Goal: Ask a question

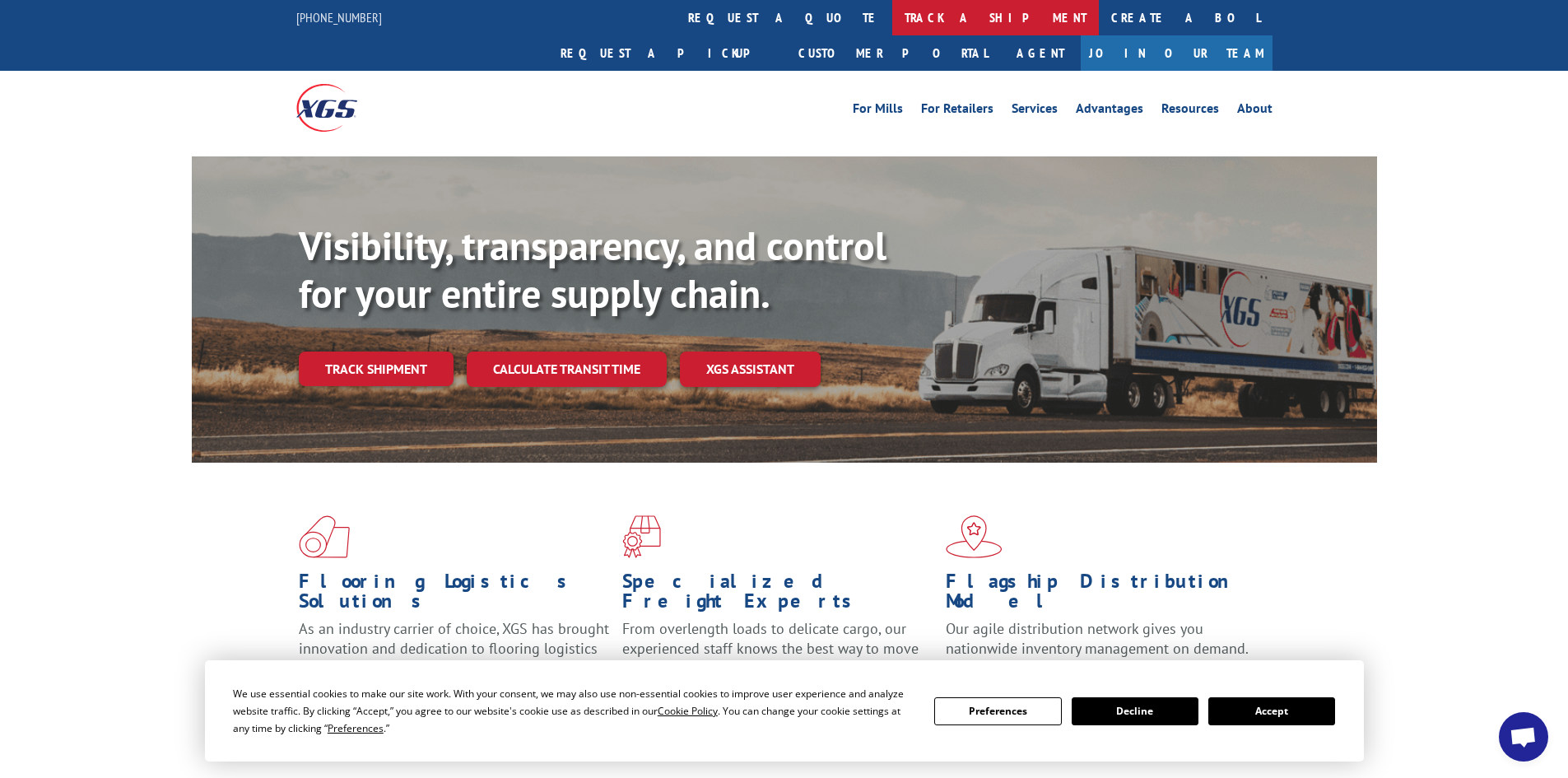
click at [892, 14] on link "track a shipment" at bounding box center [996, 18] width 207 height 36
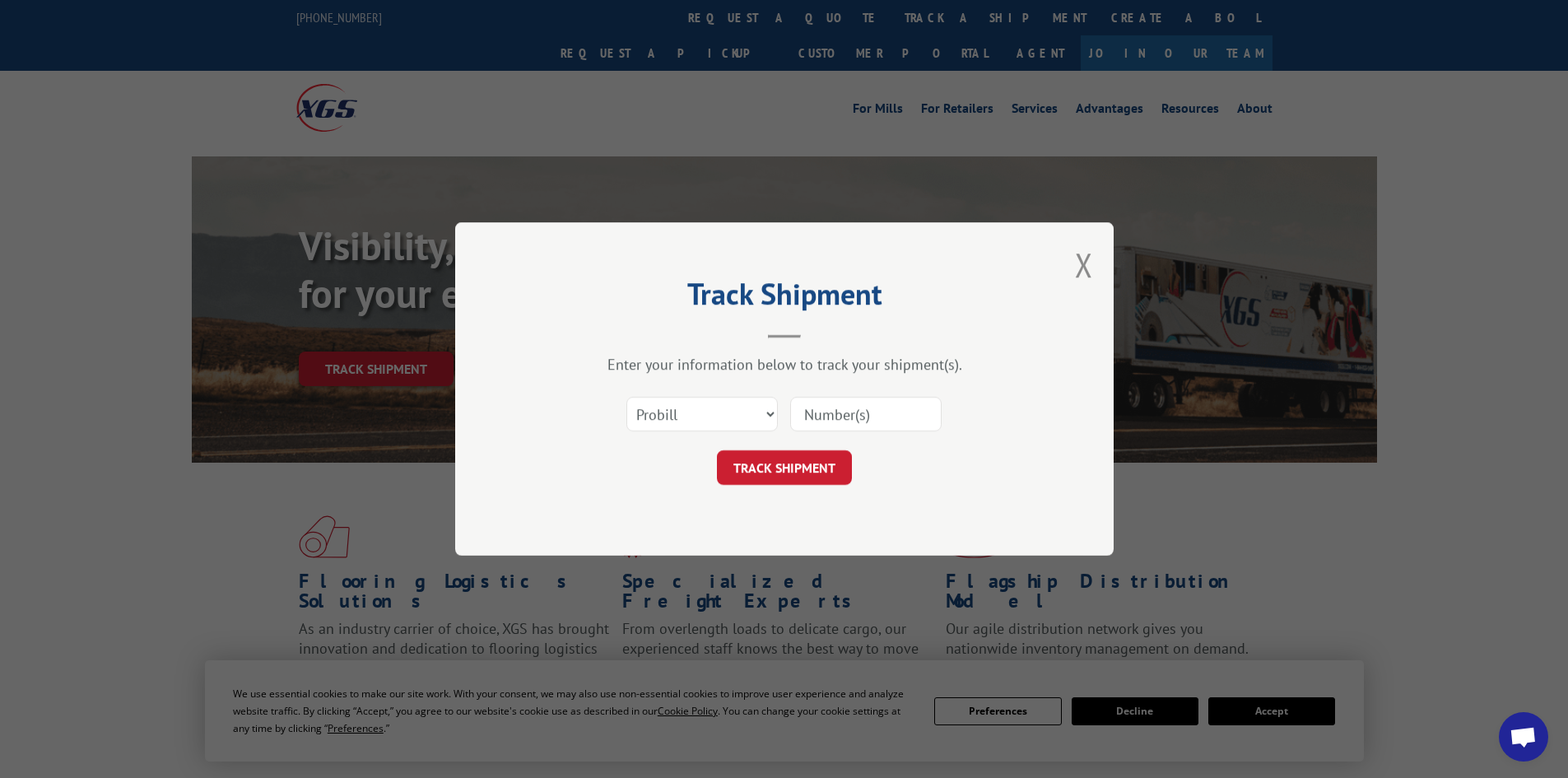
click at [886, 417] on input at bounding box center [866, 414] width 152 height 35
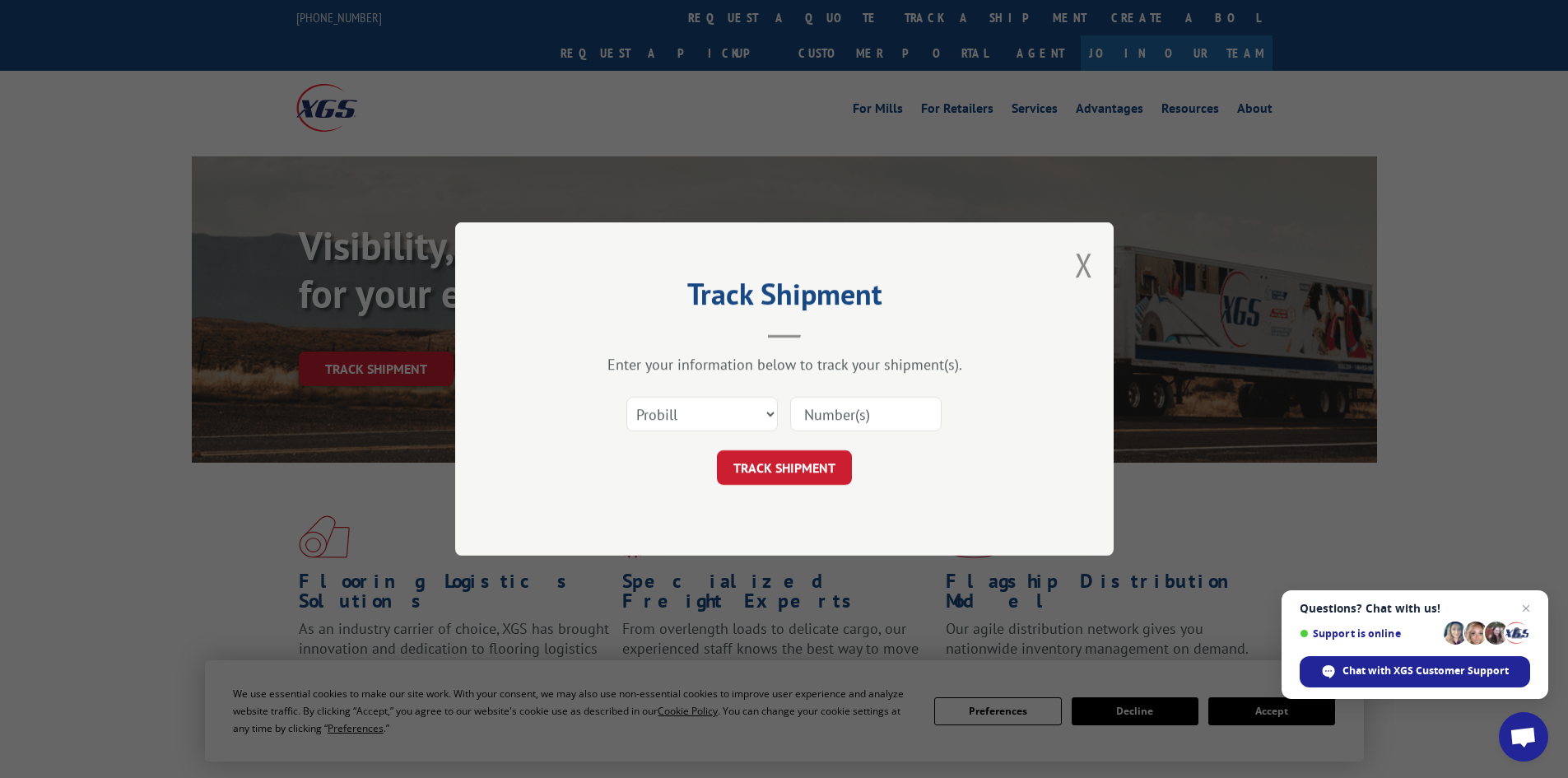
paste input "7060529"
type input "7060529"
click at [805, 473] on button "TRACK SHIPMENT" at bounding box center [784, 467] width 135 height 35
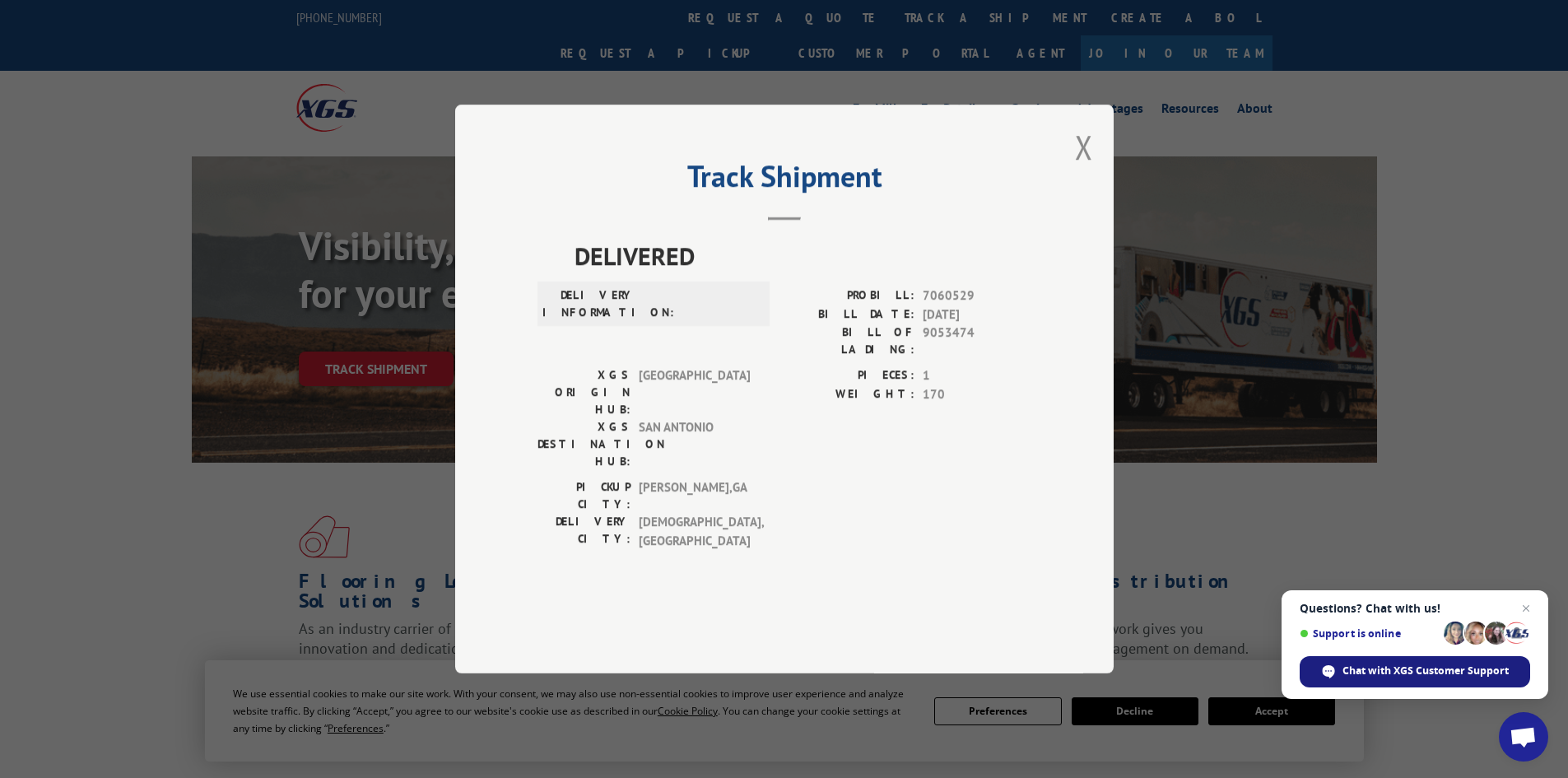
click at [1439, 680] on div "Chat with XGS Customer Support" at bounding box center [1415, 671] width 231 height 31
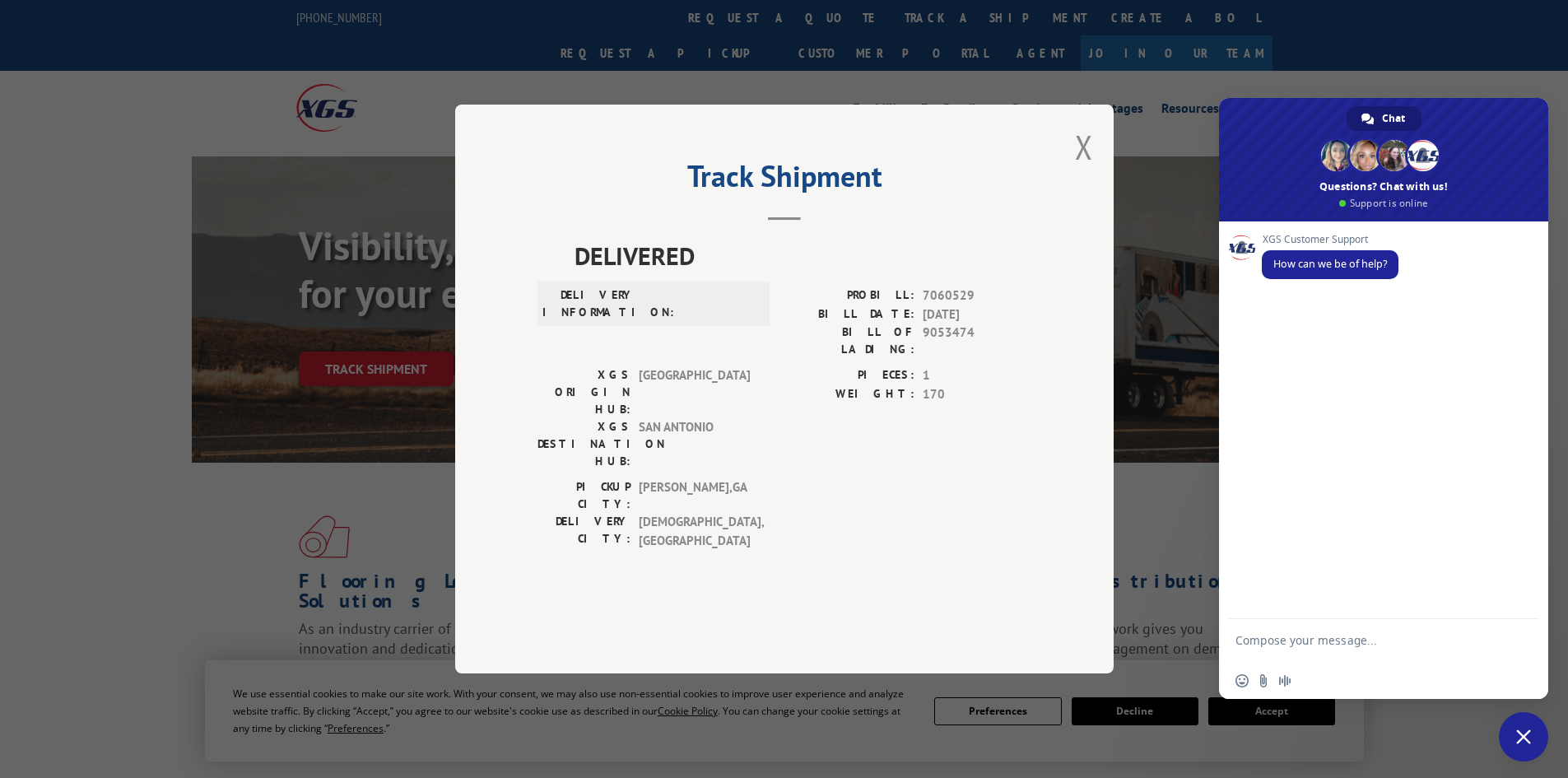
click at [1397, 641] on textarea "Compose your message..." at bounding box center [1365, 647] width 260 height 30
type textarea "good morning can we get a status of a shipment"
click at [1517, 645] on span "Send" at bounding box center [1520, 640] width 13 height 13
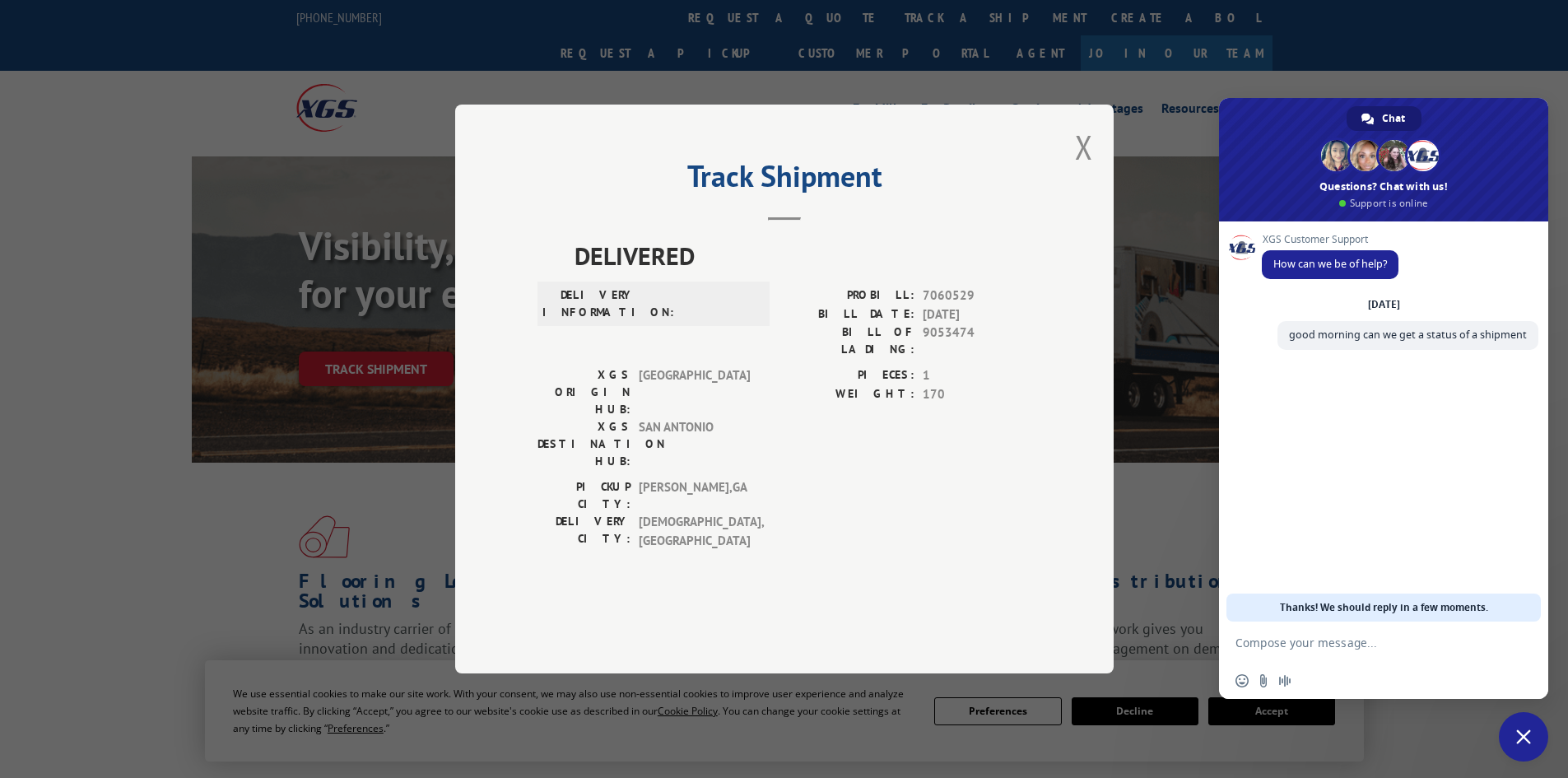
click at [1293, 637] on textarea "Compose your message..." at bounding box center [1365, 642] width 260 height 14
drag, startPoint x: 1293, startPoint y: 635, endPoint x: 1259, endPoint y: 637, distance: 34.1
click at [1259, 637] on textarea "Compose your message..." at bounding box center [1365, 642] width 260 height 14
paste textarea "7060529"
type textarea "7060529"
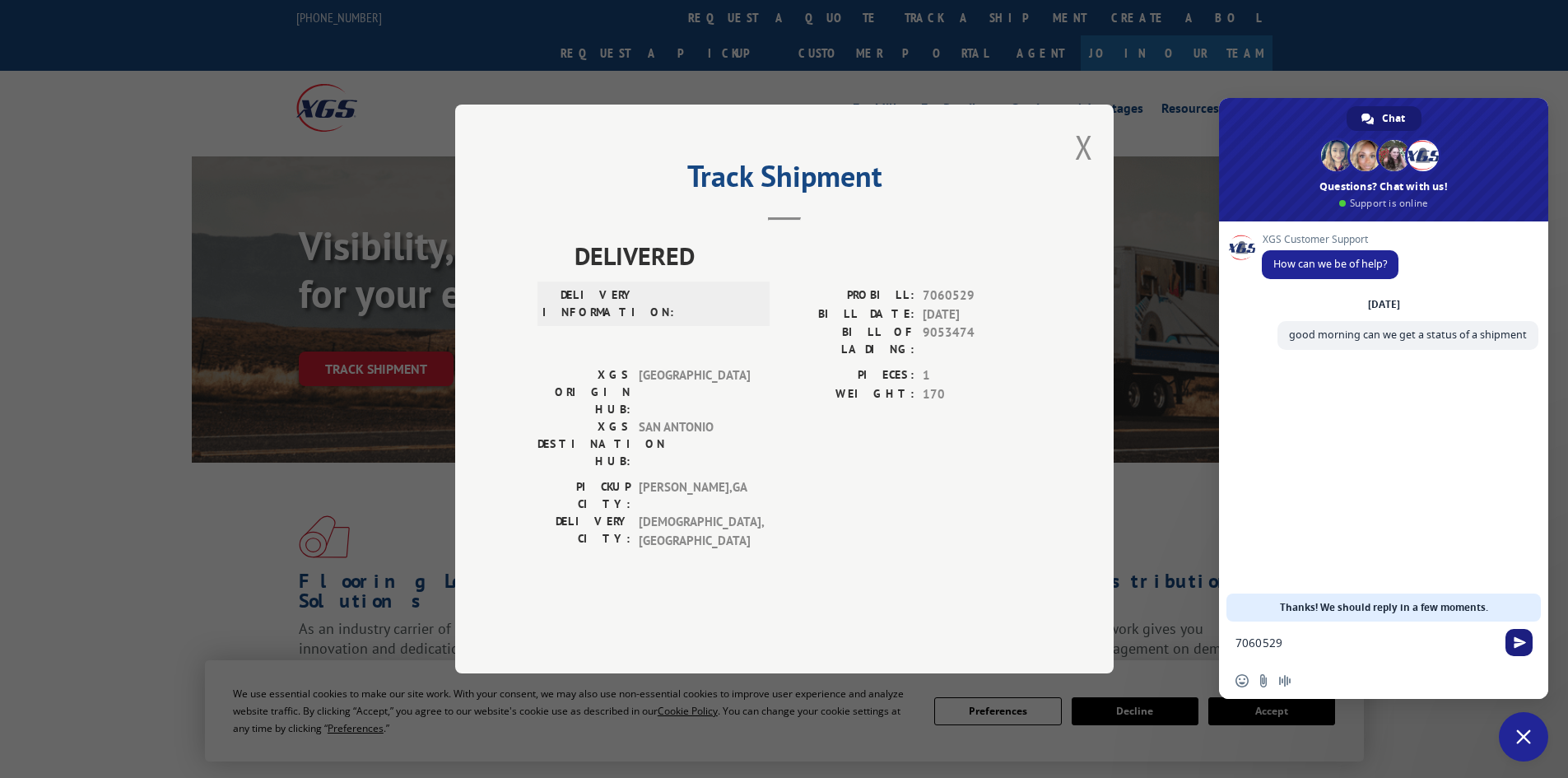
click at [1526, 652] on span "Send" at bounding box center [1519, 642] width 27 height 27
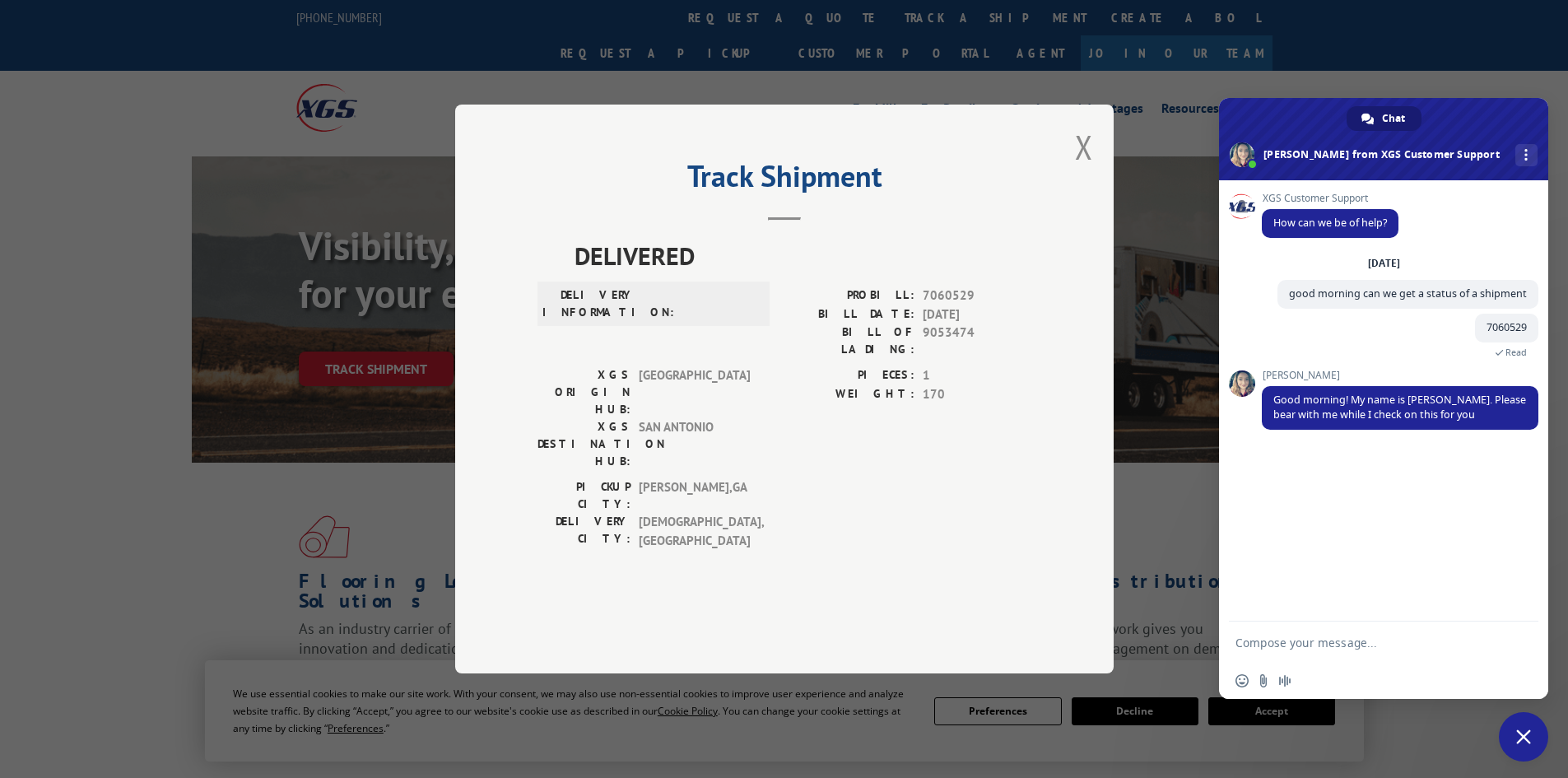
click at [1317, 652] on form at bounding box center [1365, 644] width 260 height 44
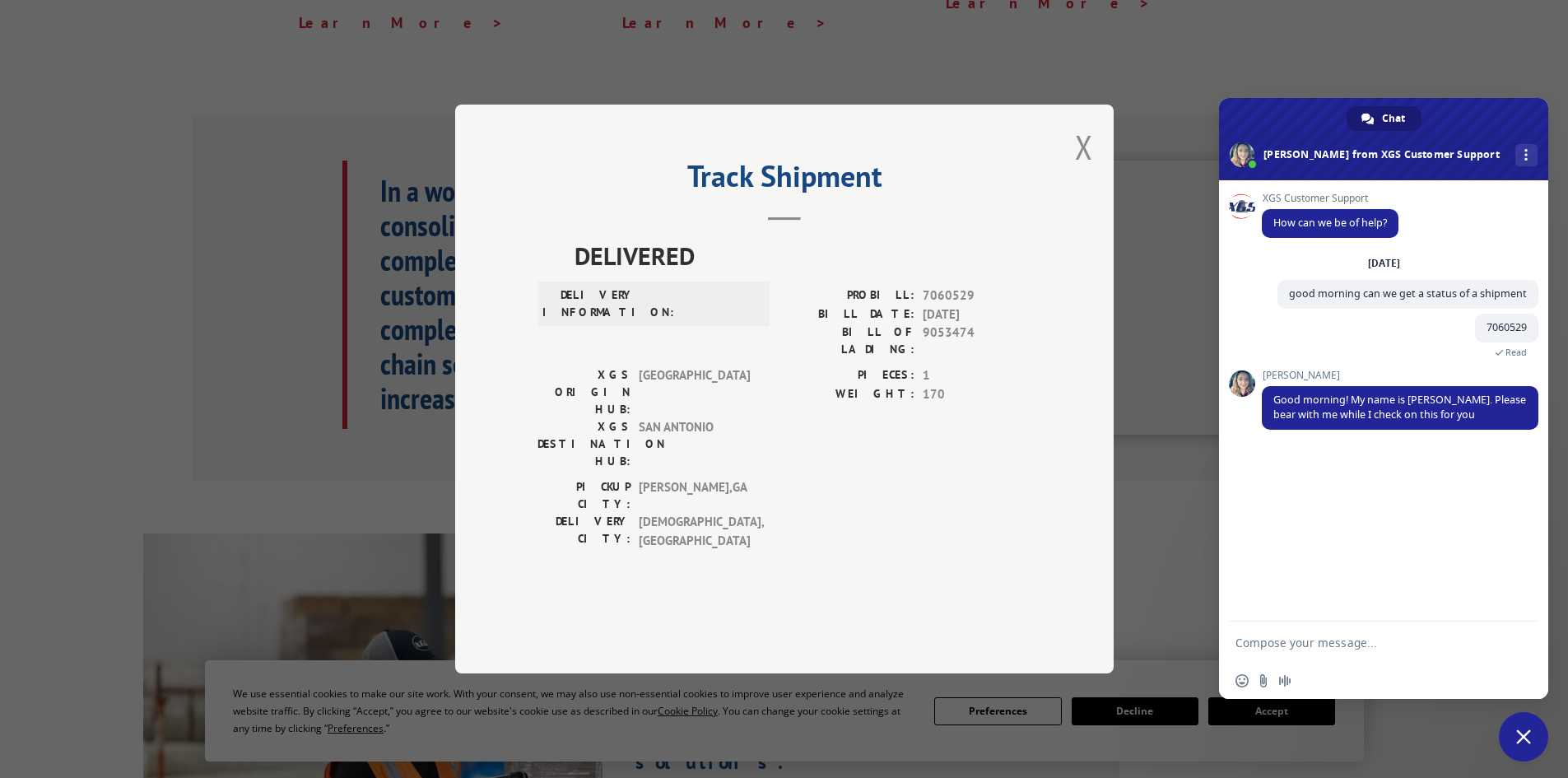
click at [1325, 646] on textarea "Compose your message..." at bounding box center [1365, 642] width 260 height 14
click at [1518, 646] on span "Send" at bounding box center [1520, 642] width 13 height 13
type textarea "thank you"
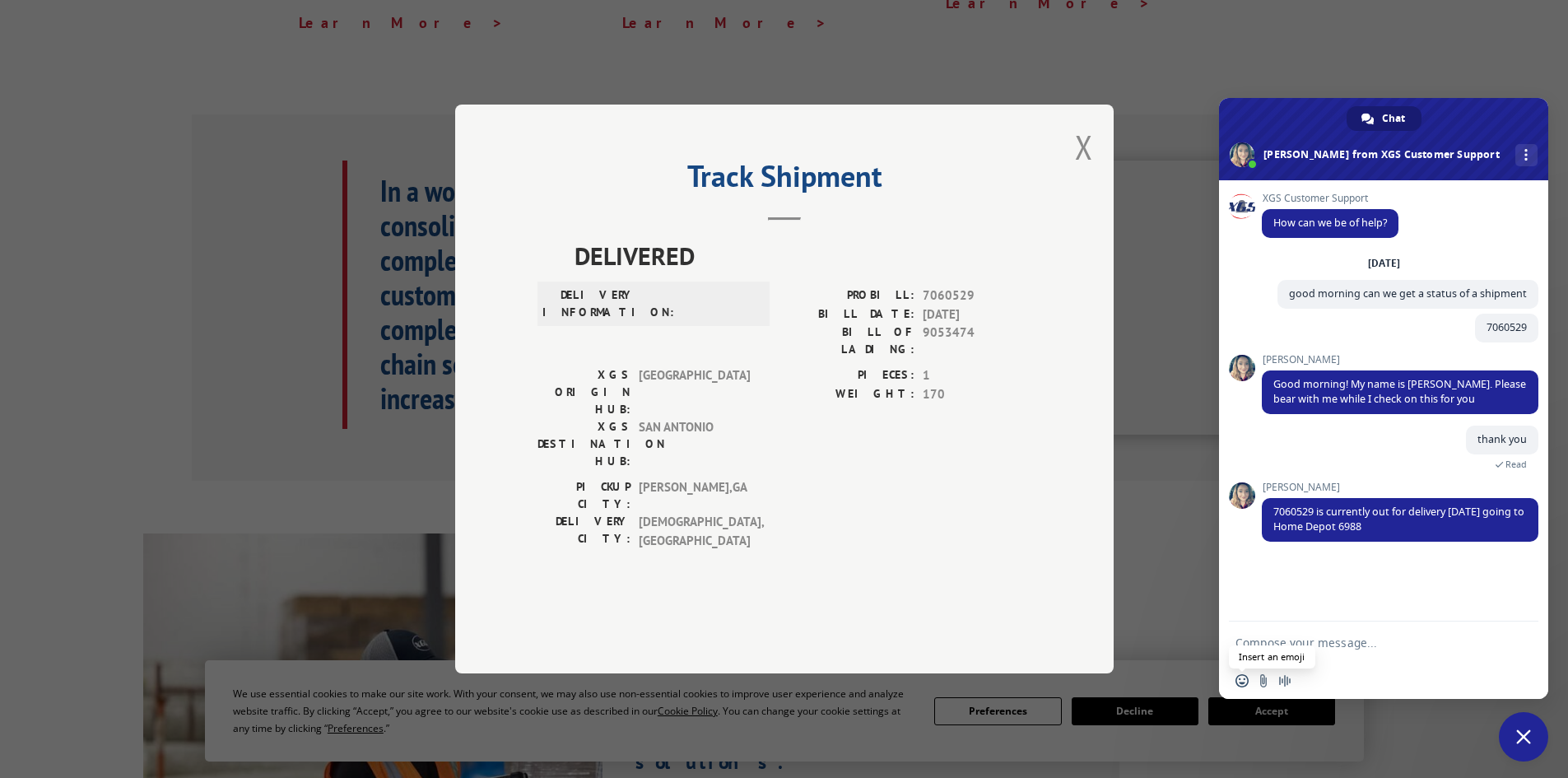
click at [1245, 684] on span "Insert an emoji" at bounding box center [1242, 681] width 14 height 14
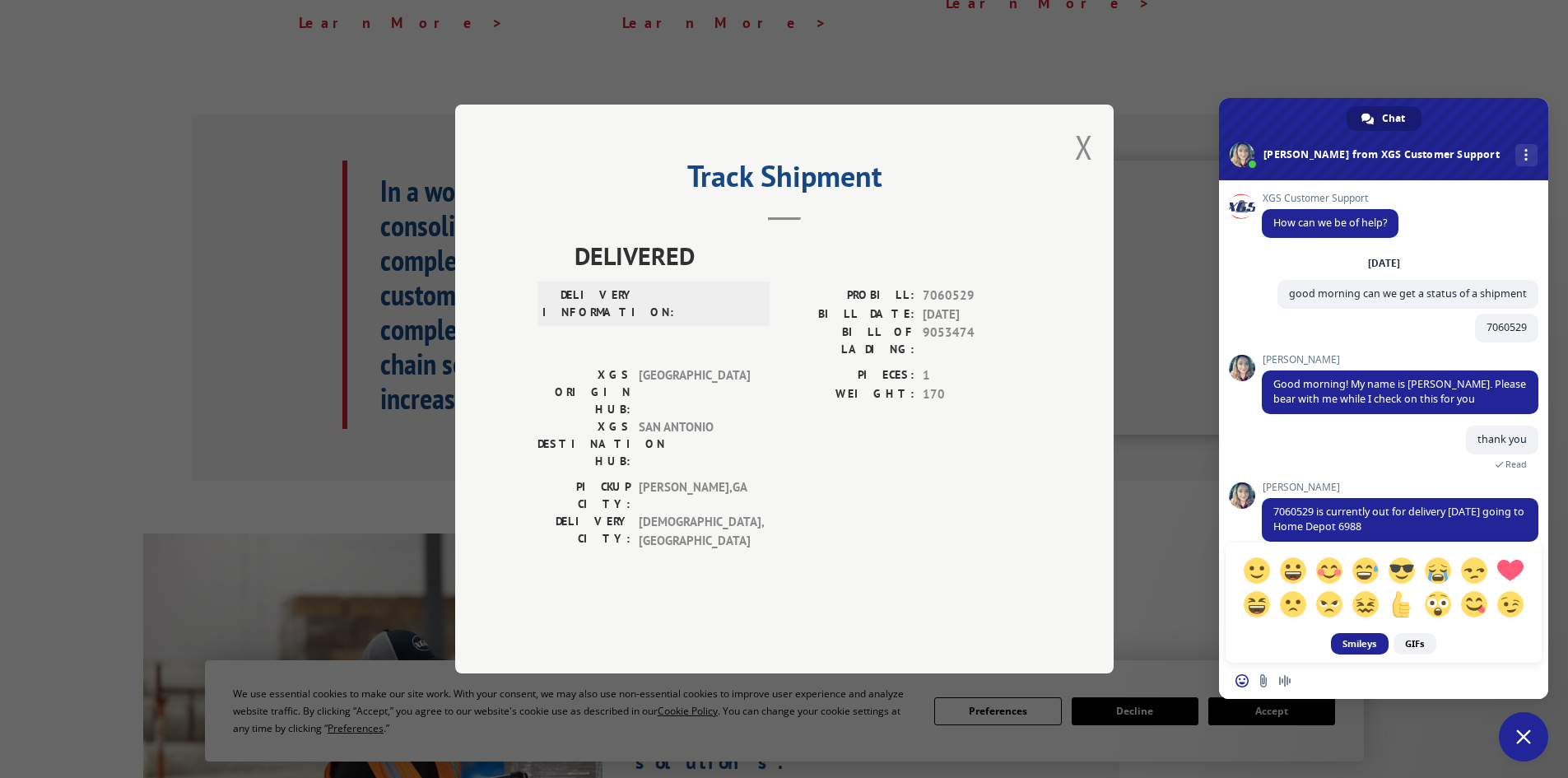
click at [1406, 678] on div "Insert an emoji Send a file Audio message" at bounding box center [1383, 680] width 329 height 36
click at [1369, 494] on div "Smileys GIFs" at bounding box center [1383, 380] width 329 height 565
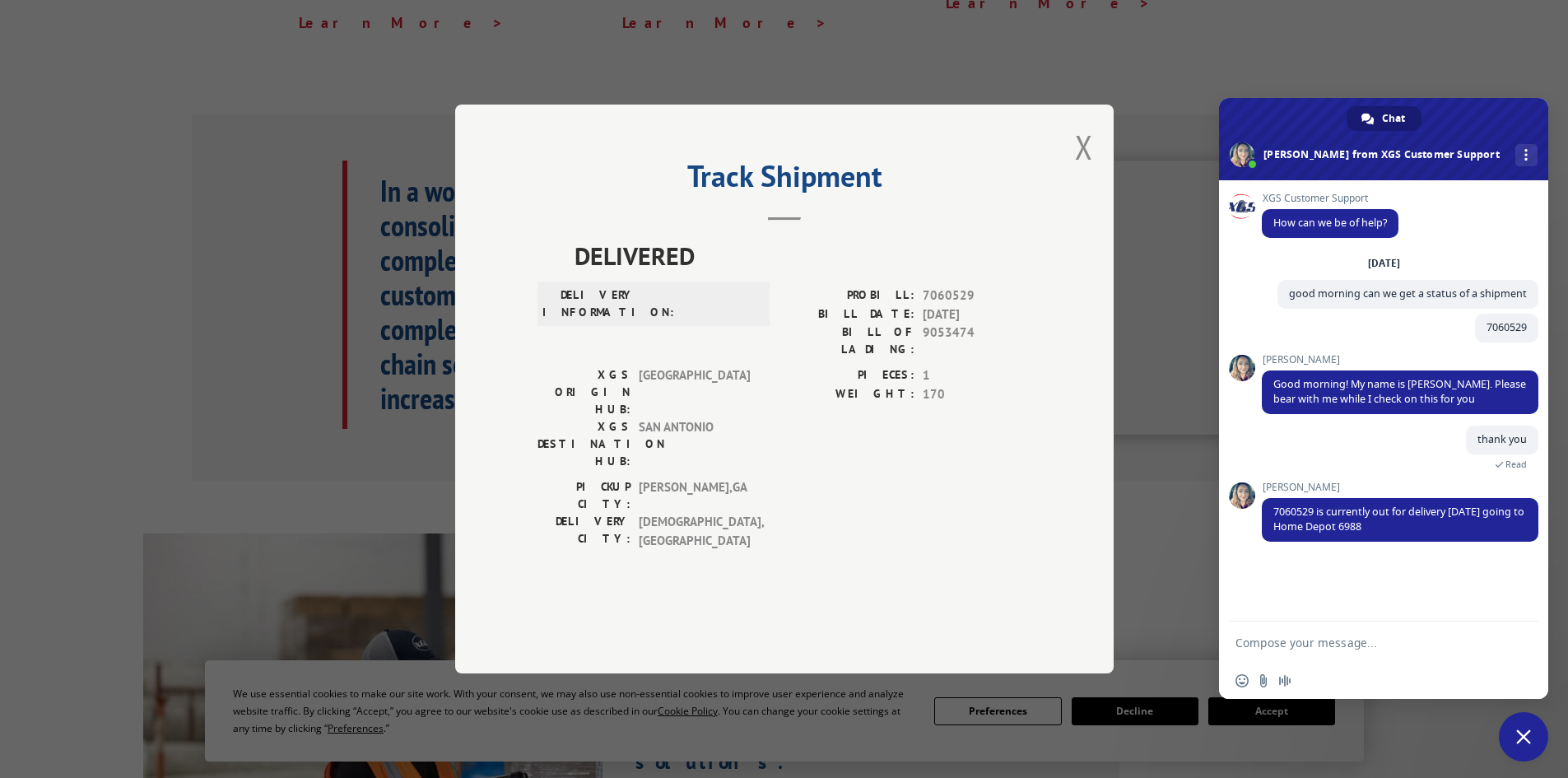
click at [1342, 649] on textarea "Compose your message..." at bounding box center [1365, 642] width 260 height 14
type textarea "o"
click at [1508, 644] on span "Send" at bounding box center [1519, 642] width 27 height 27
type textarea "amazing"
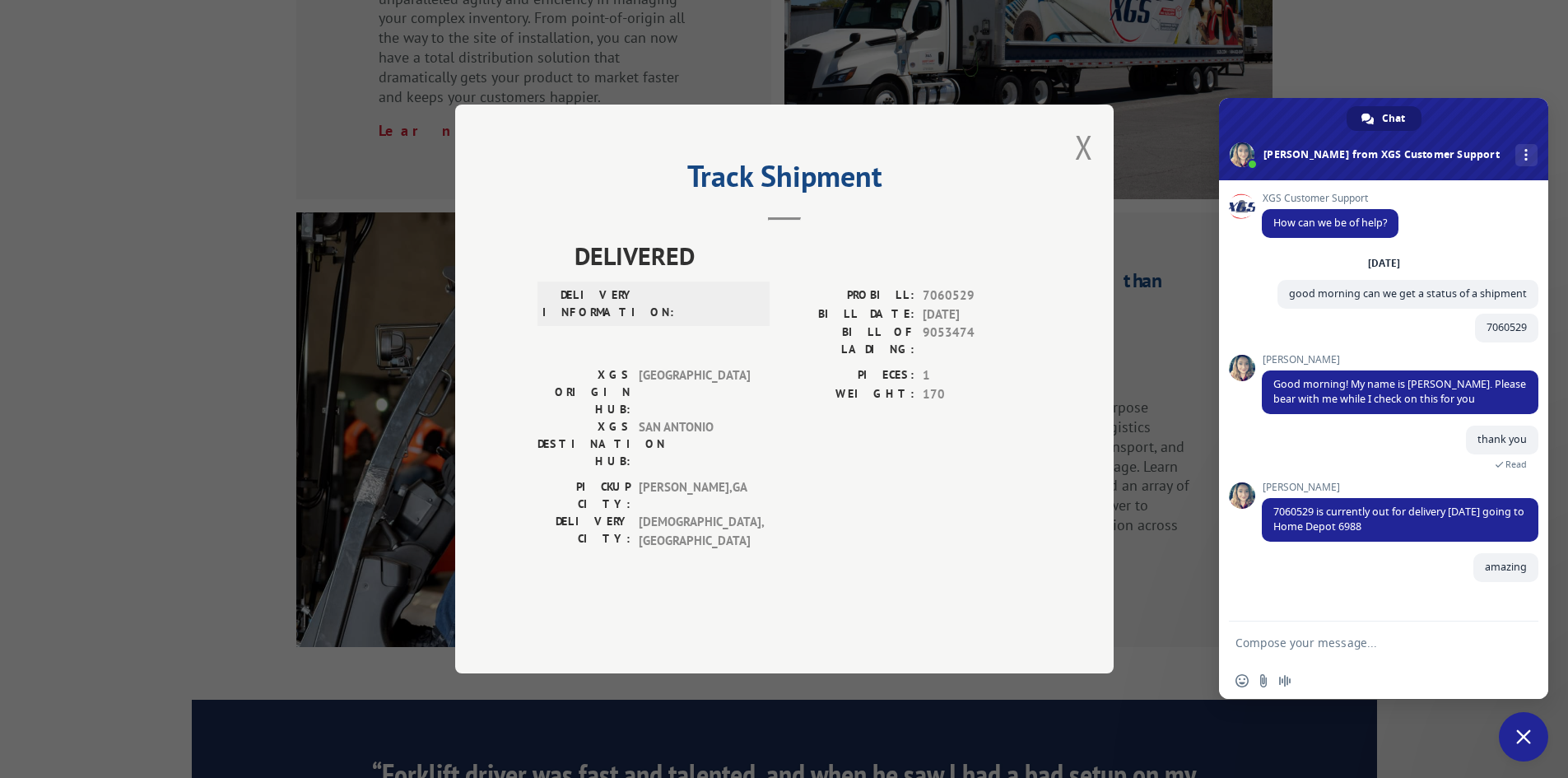
scroll to position [2040, 0]
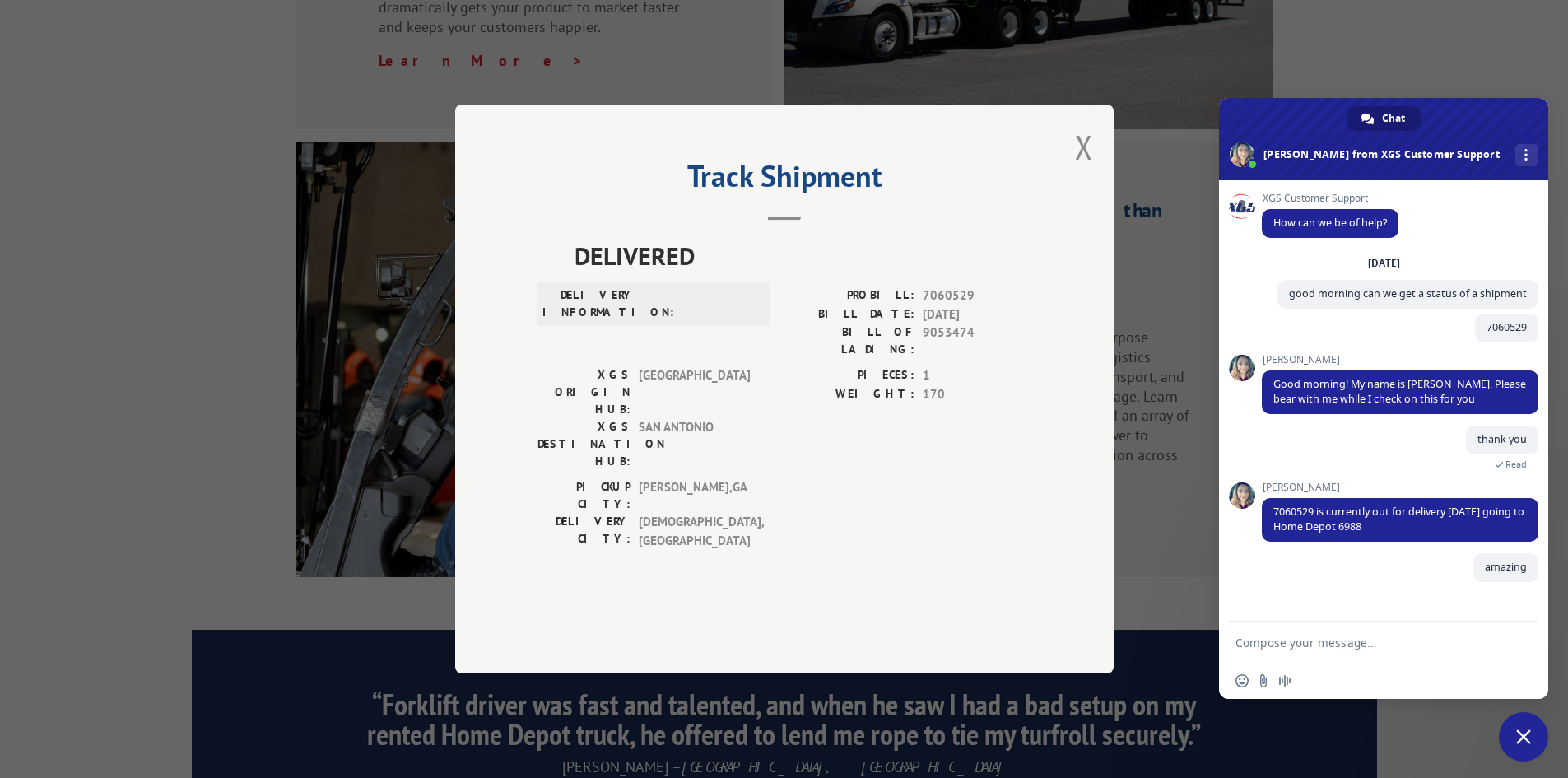
click at [1292, 641] on textarea "Compose your message..." at bounding box center [1365, 642] width 260 height 14
click at [1537, 635] on div "thank you" at bounding box center [1383, 644] width 329 height 44
type textarea "thank you"
click at [1517, 648] on span "Send" at bounding box center [1520, 642] width 13 height 13
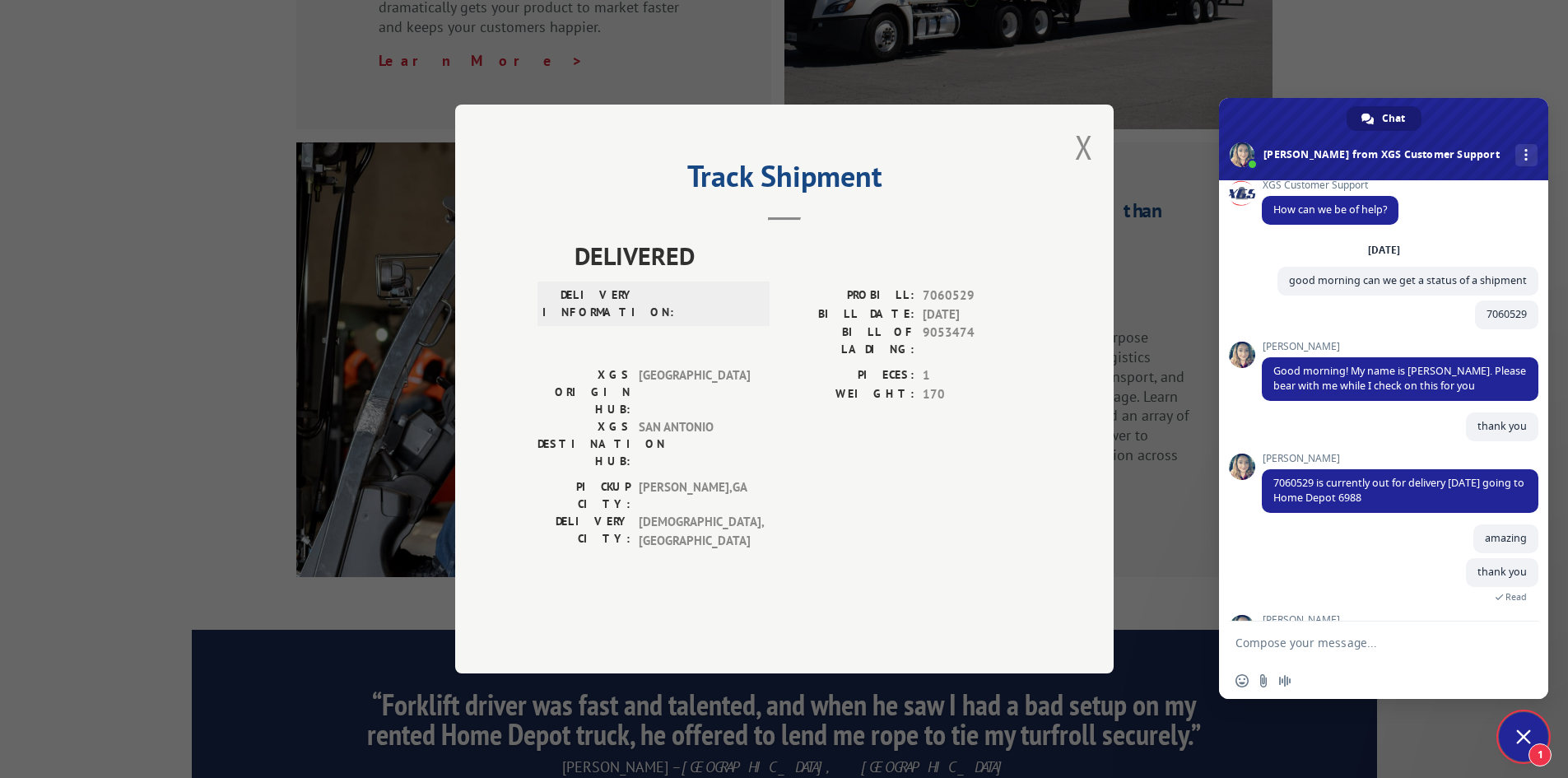
scroll to position [85, 0]
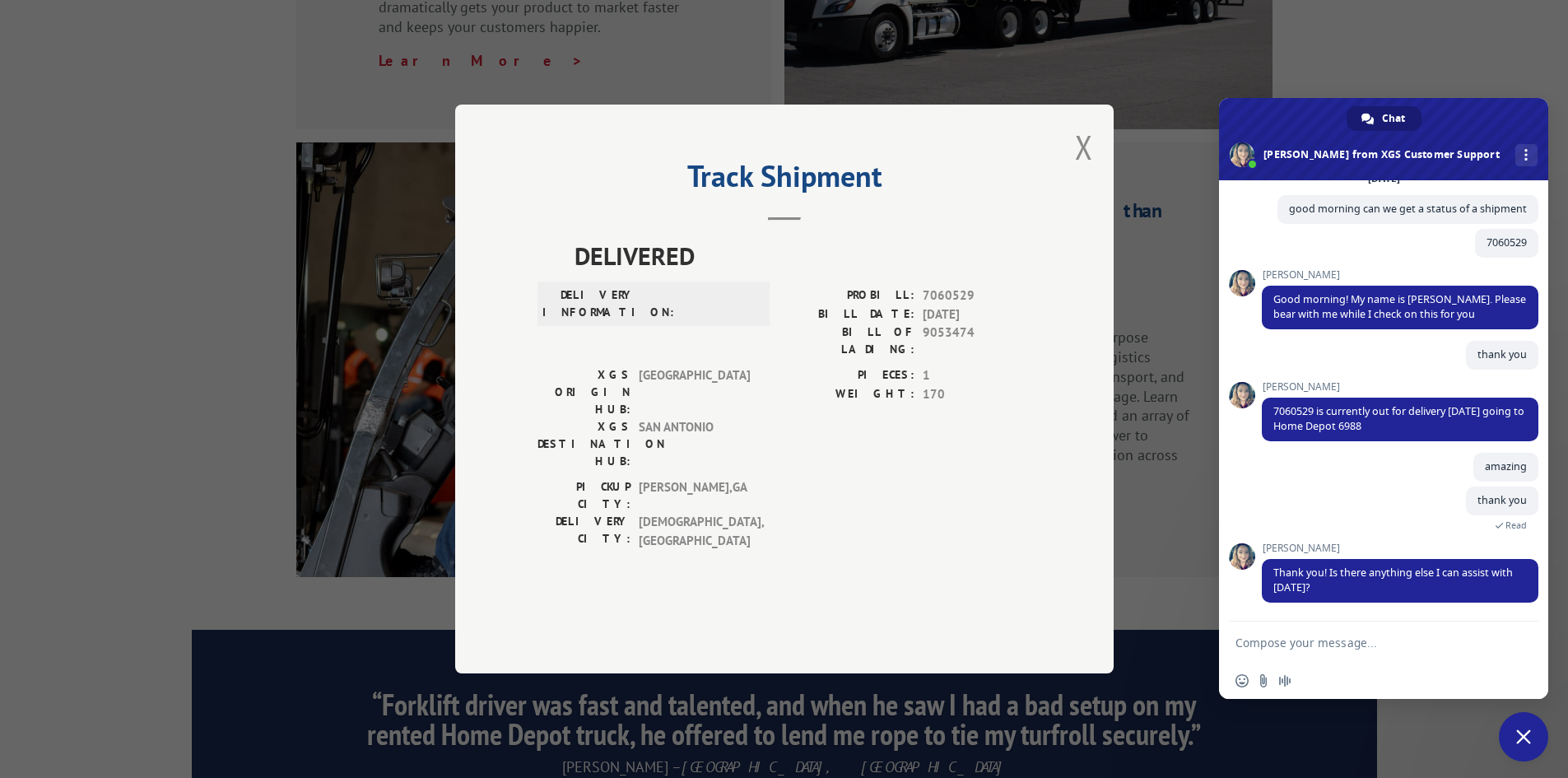
click at [1285, 630] on form at bounding box center [1365, 644] width 260 height 44
click at [1286, 635] on textarea "Compose your message..." at bounding box center [1365, 642] width 260 height 14
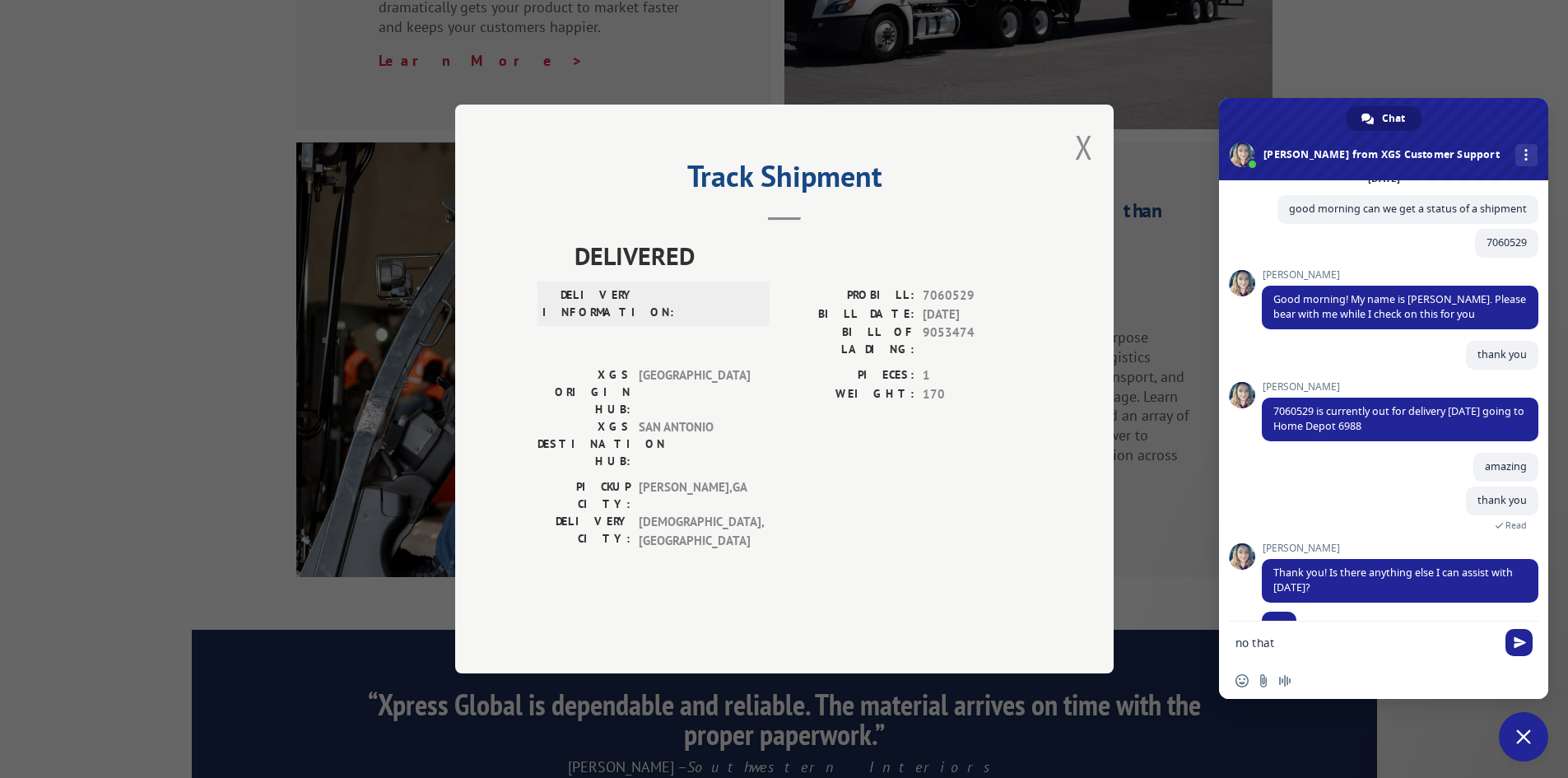
scroll to position [117, 0]
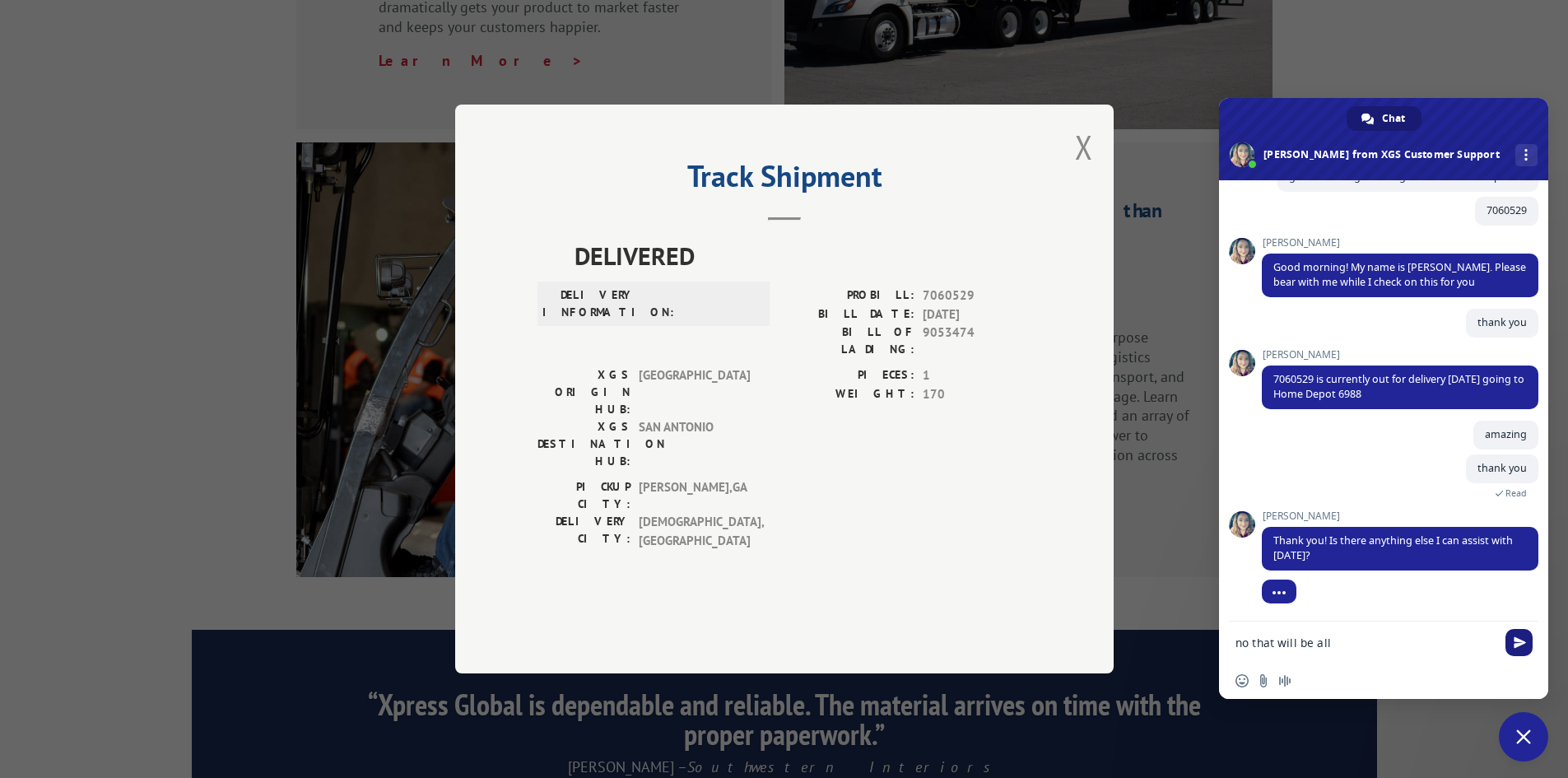
click at [1506, 651] on span "Send" at bounding box center [1519, 642] width 27 height 27
type textarea "no that will be all"
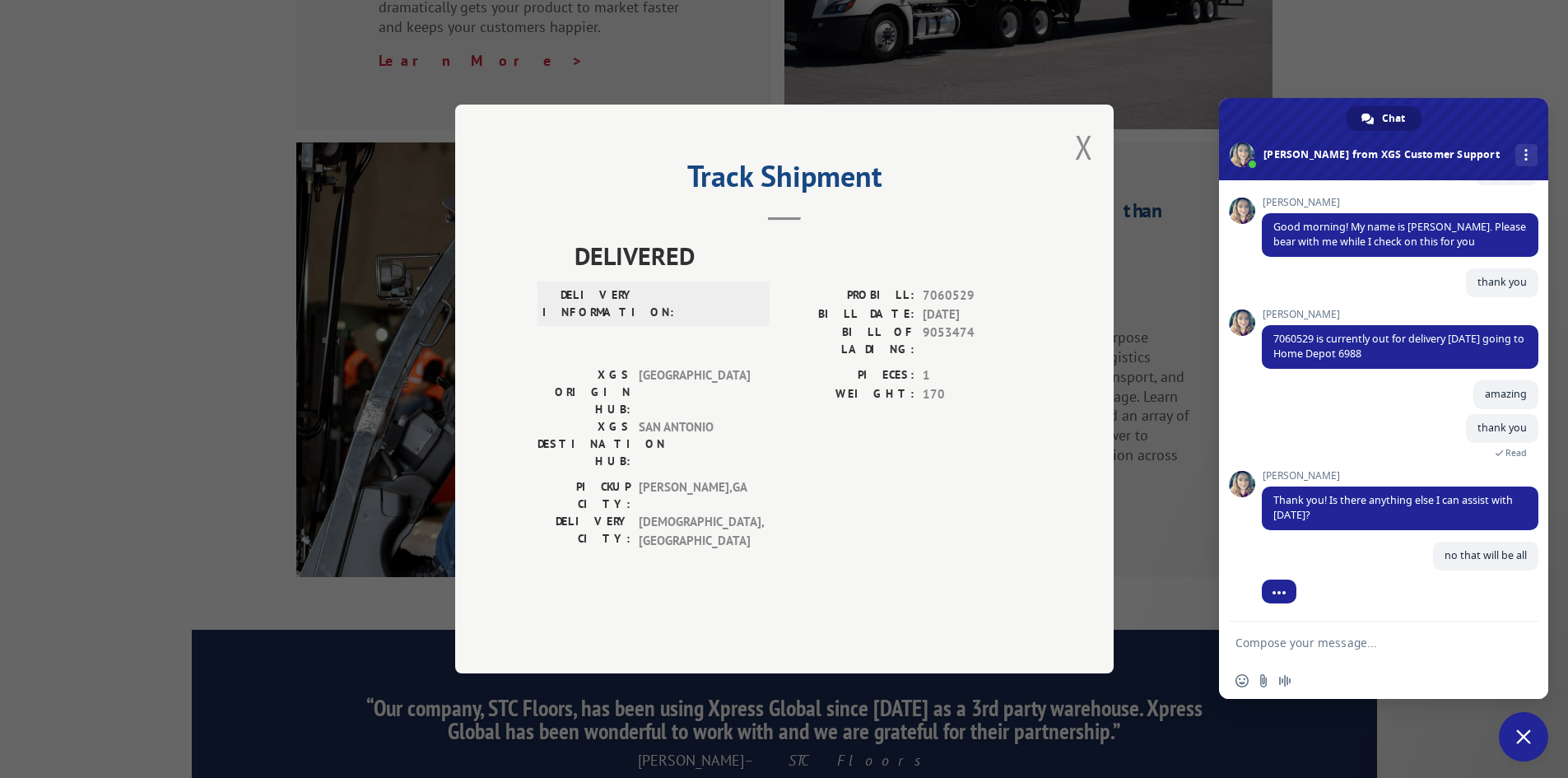
scroll to position [157, 0]
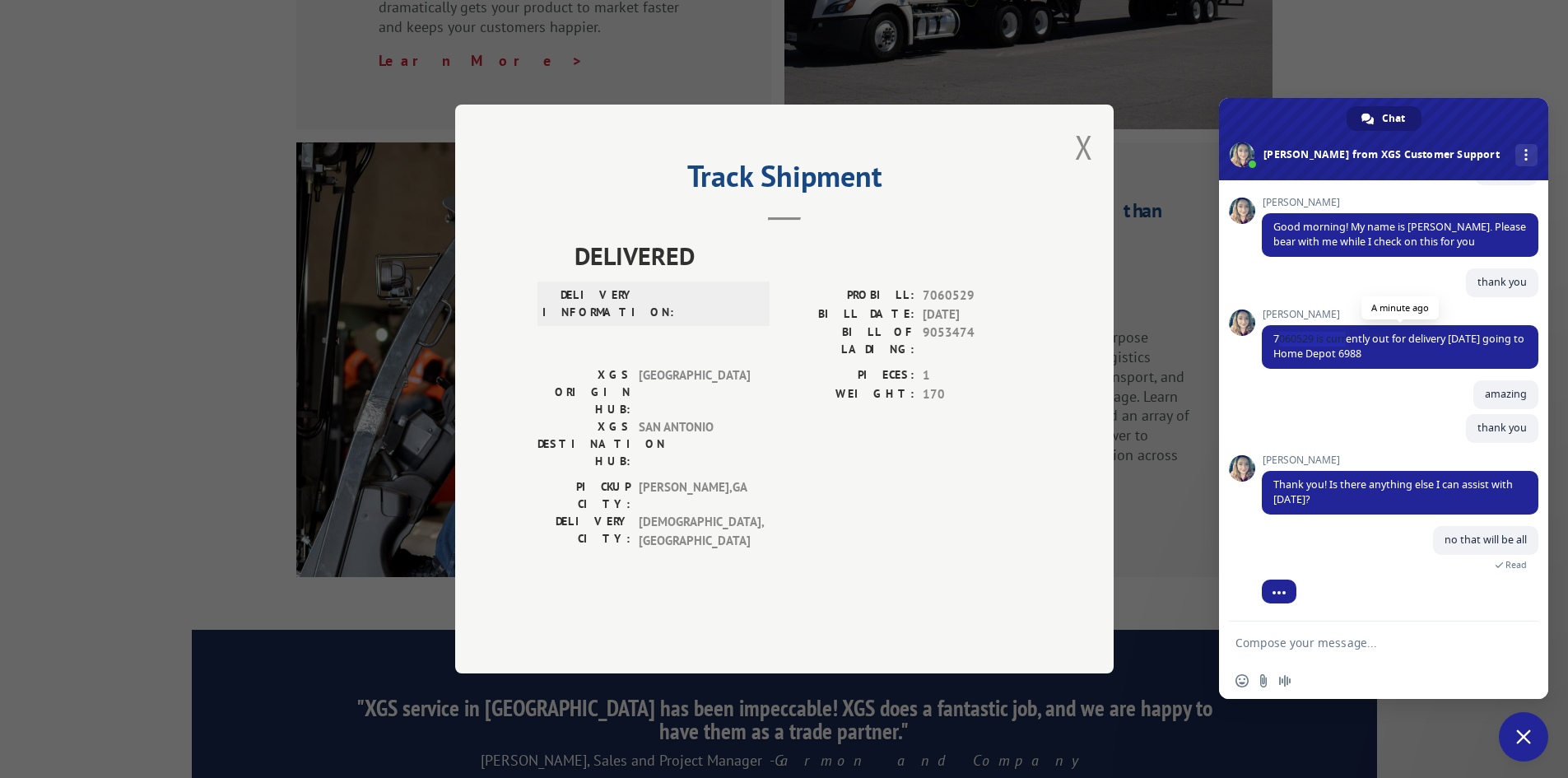
drag, startPoint x: 1276, startPoint y: 337, endPoint x: 1347, endPoint y: 346, distance: 71.6
click at [1347, 346] on span "7060529 is currently out for delivery [DATE] going to Home Depot 6988" at bounding box center [1398, 346] width 251 height 29
click at [1286, 342] on span "7060529 is currently out for delivery [DATE] going to Home Depot 6988" at bounding box center [1398, 346] width 251 height 29
drag, startPoint x: 1273, startPoint y: 336, endPoint x: 1410, endPoint y: 359, distance: 138.9
click at [1410, 359] on span "7060529 is currently out for delivery [DATE] going to Home Depot 6988" at bounding box center [1400, 346] width 276 height 43
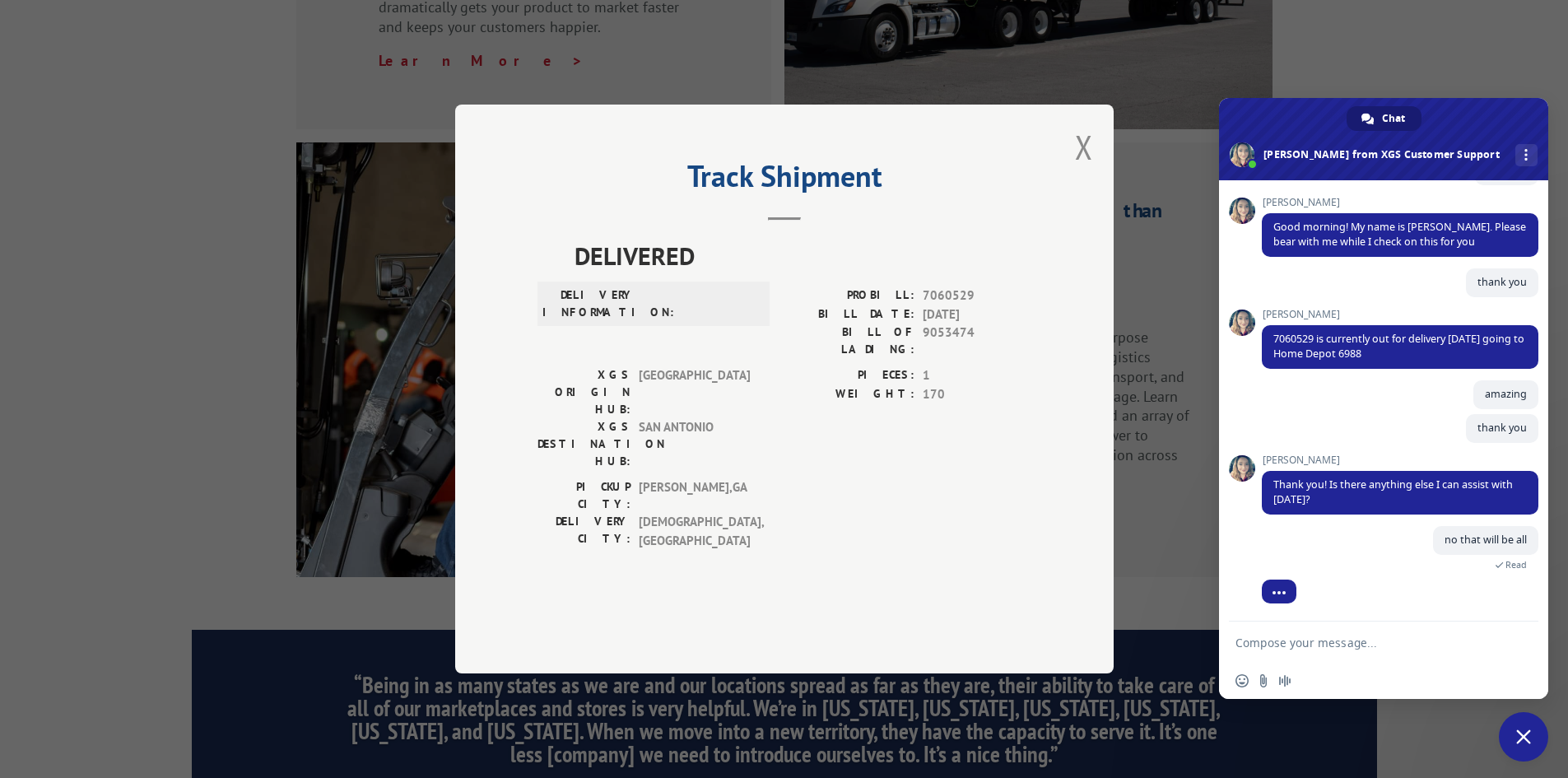
drag, startPoint x: 1370, startPoint y: 344, endPoint x: 1253, endPoint y: 352, distance: 117.3
click at [1253, 352] on div "XGS Customer Support How can we be of help? [DATE] good morning can we get a st…" at bounding box center [1383, 401] width 329 height 441
drag, startPoint x: 1275, startPoint y: 333, endPoint x: 1406, endPoint y: 355, distance: 132.8
click at [1406, 355] on span "7060529 is currently out for delivery [DATE] going to Home Depot 6988" at bounding box center [1400, 346] width 276 height 43
copy span "7060529 is currently out for delivery [DATE] going to Home Depot 6988"
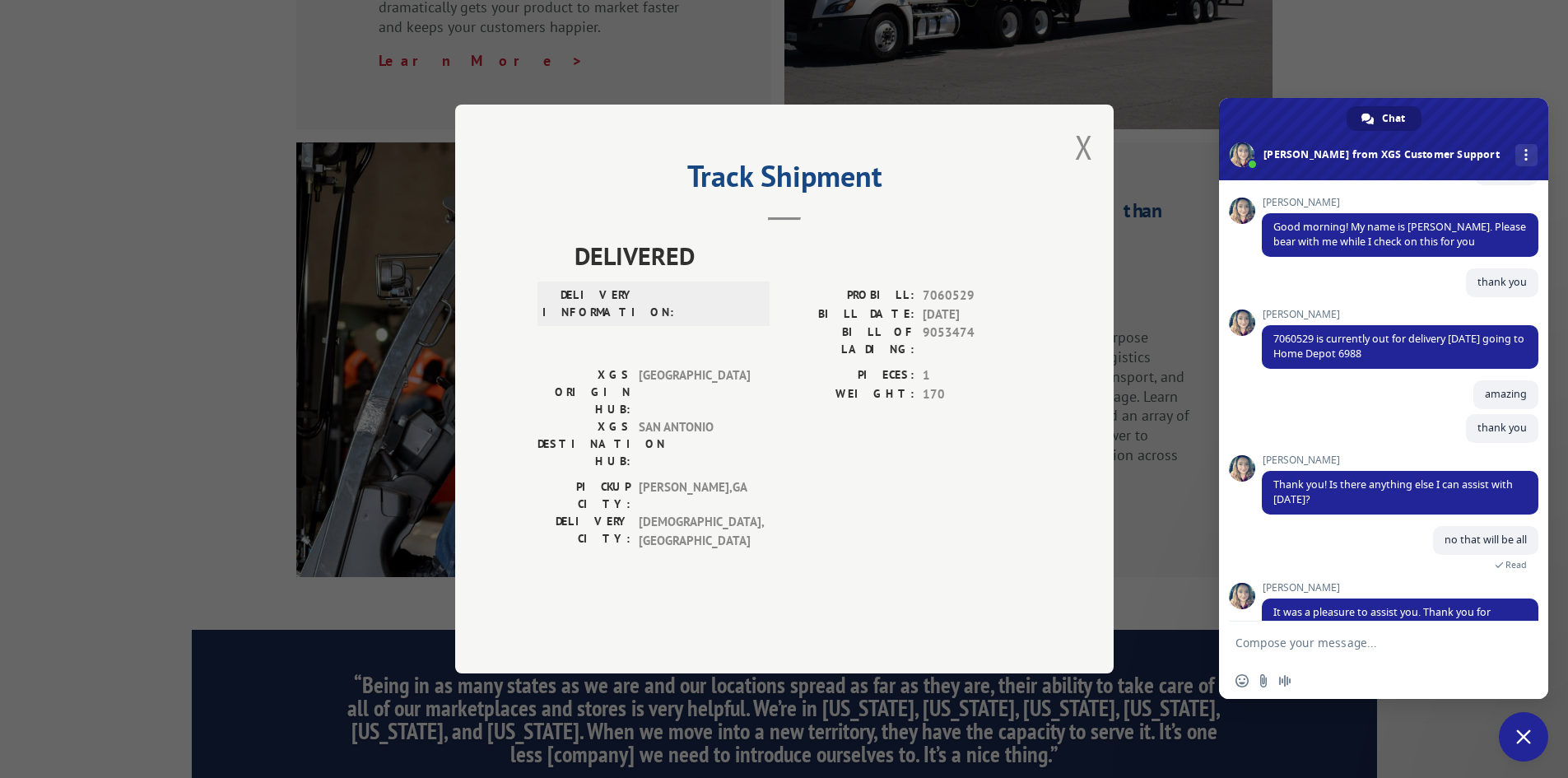
scroll to position [256, 0]
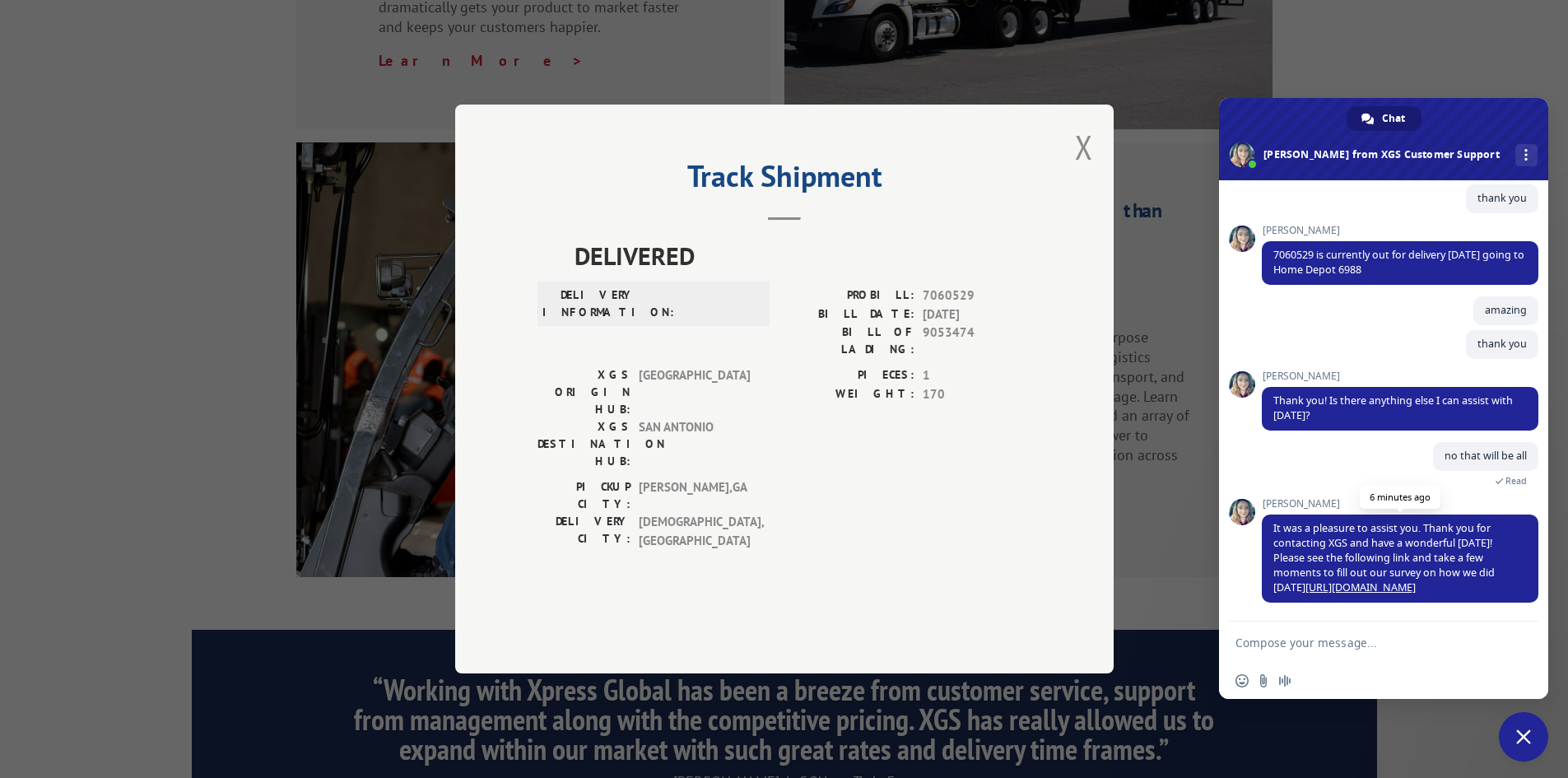
click at [1366, 587] on link "[URL][DOMAIN_NAME]" at bounding box center [1360, 587] width 110 height 14
